Goal: Task Accomplishment & Management: Use online tool/utility

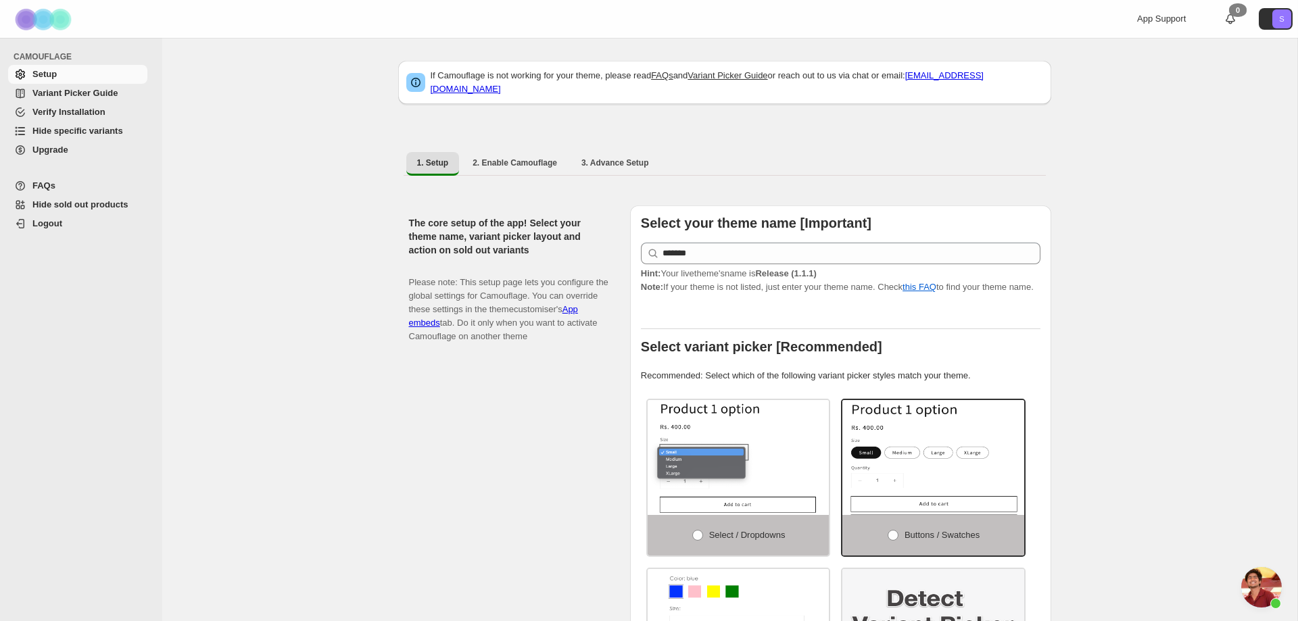
click at [55, 133] on span "Hide specific variants" at bounding box center [77, 131] width 91 height 10
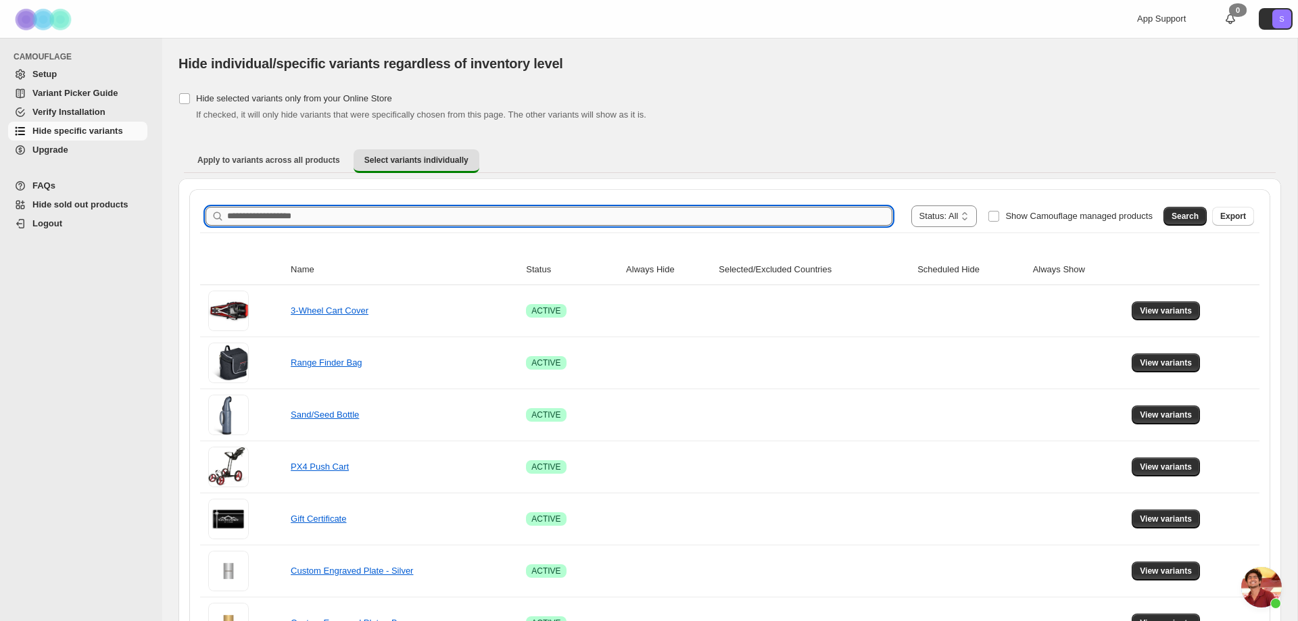
click at [381, 214] on input "Search product name" at bounding box center [559, 216] width 665 height 19
type input "**********"
click at [1177, 216] on span "Search" at bounding box center [1185, 216] width 27 height 11
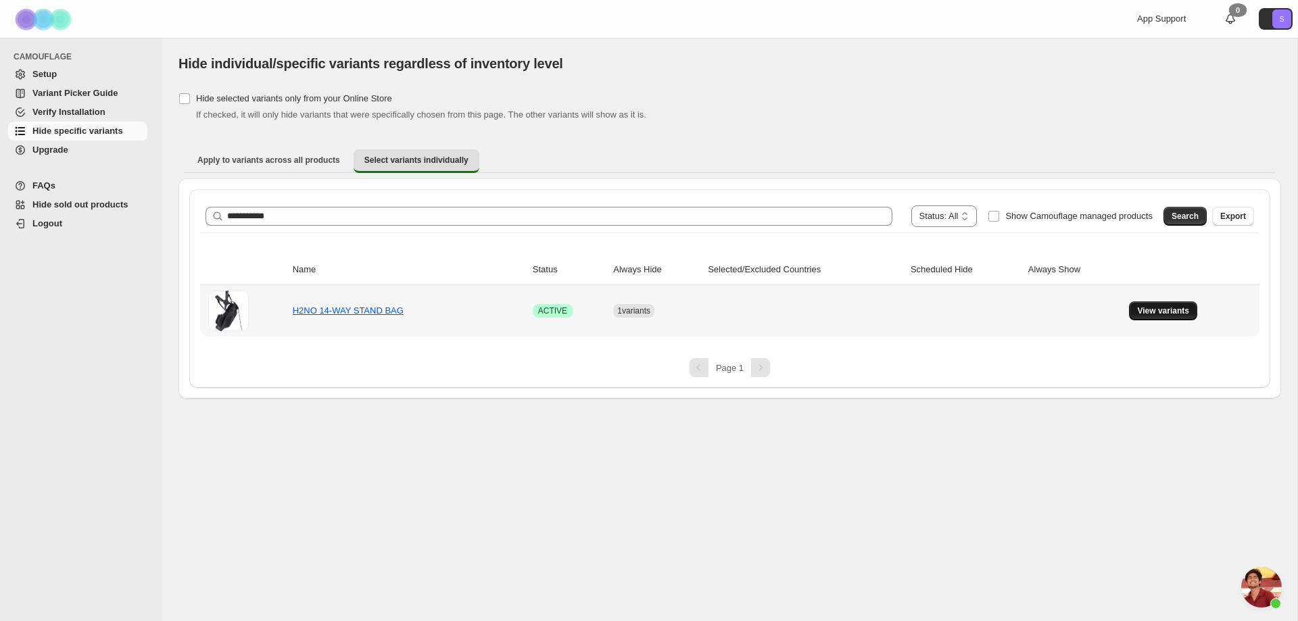
click at [1177, 310] on span "View variants" at bounding box center [1163, 311] width 52 height 11
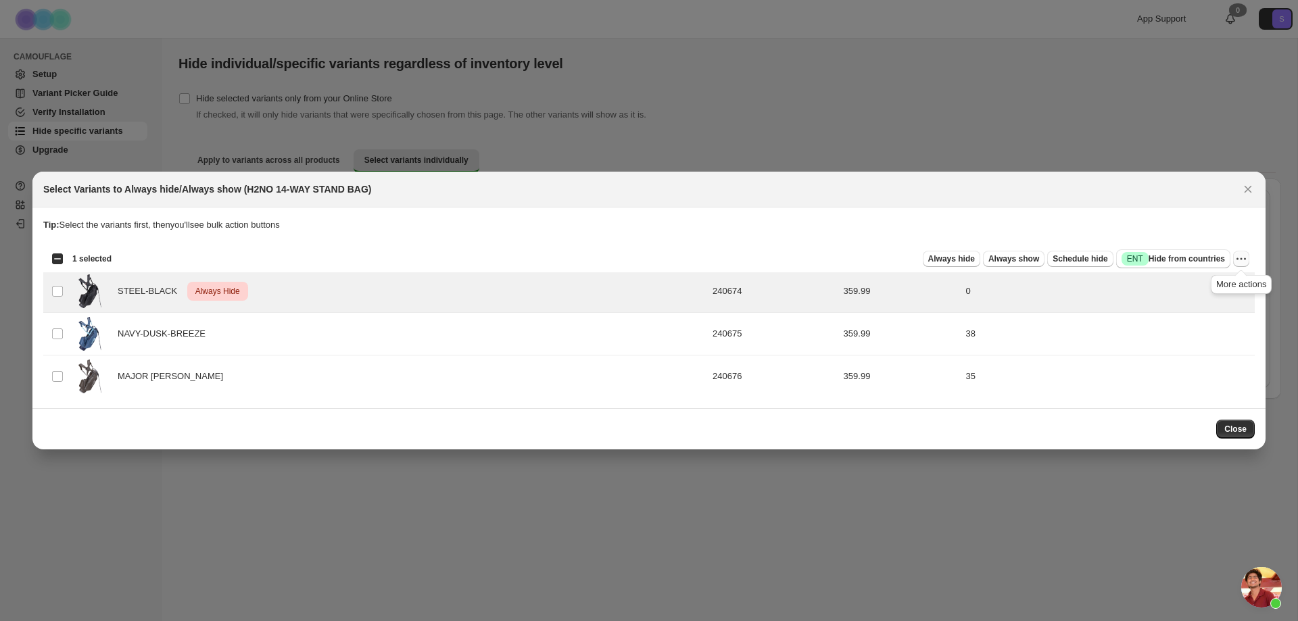
click at [1245, 263] on icon "More actions" at bounding box center [1241, 259] width 14 height 14
click at [1213, 283] on span "Undo always hide" at bounding box center [1192, 286] width 98 height 14
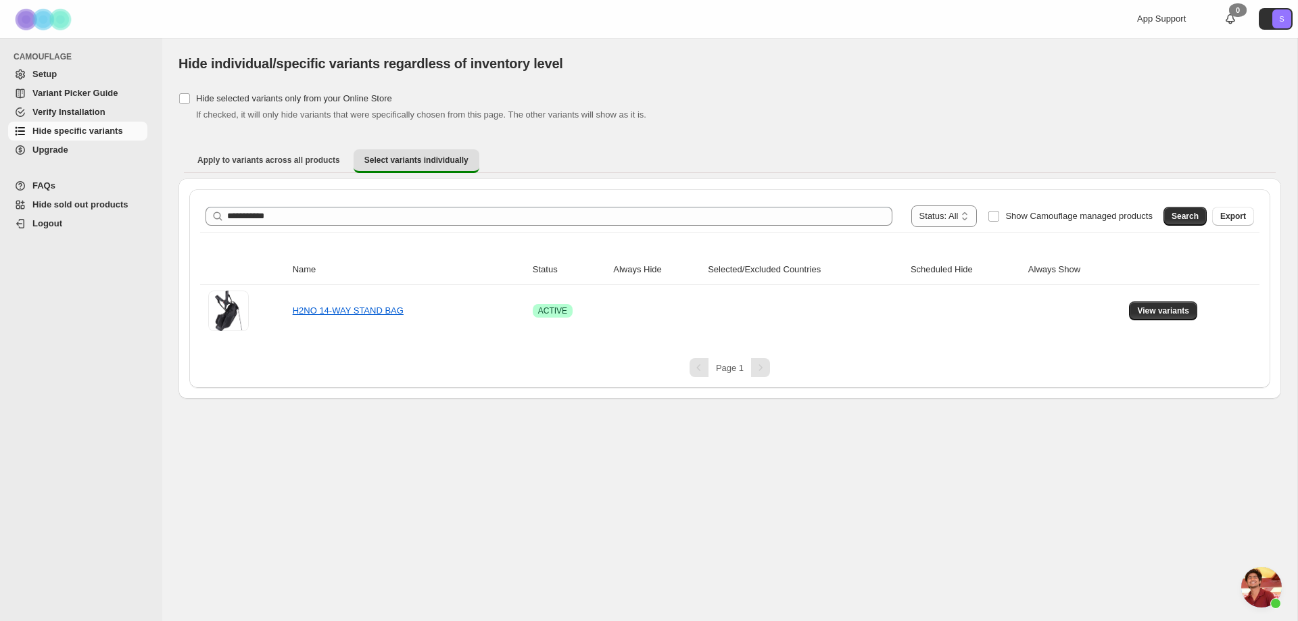
click at [85, 131] on span "Hide specific variants" at bounding box center [77, 131] width 91 height 10
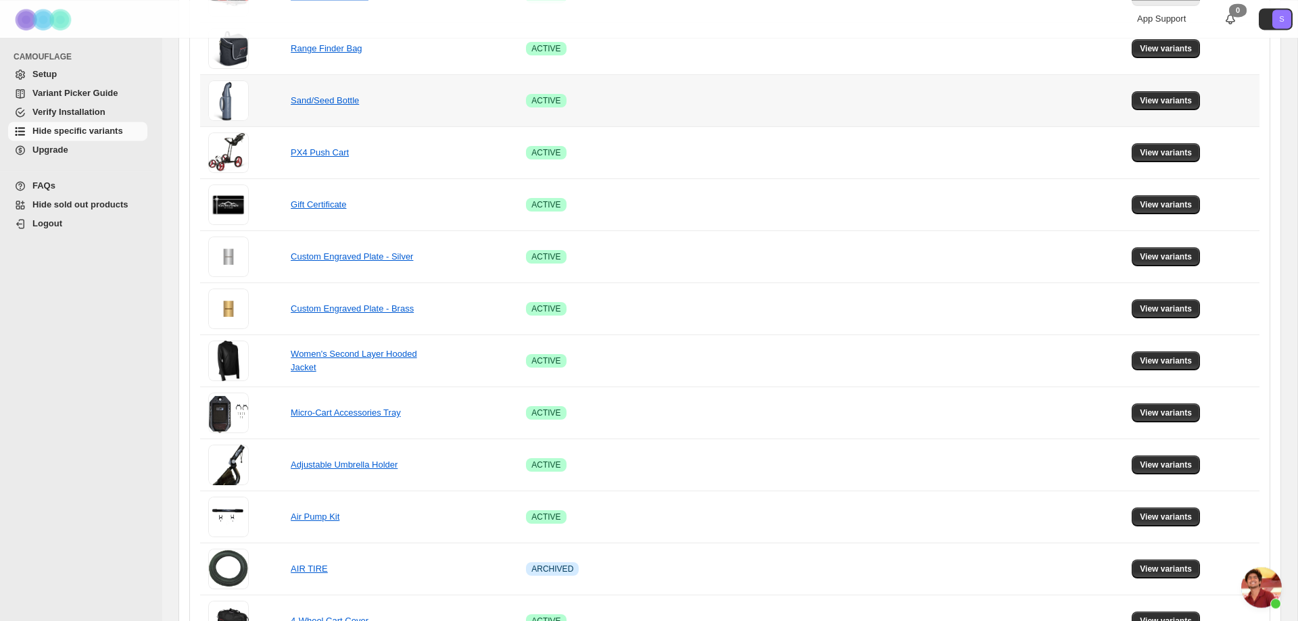
scroll to position [552, 0]
